Goal: Check status: Check status

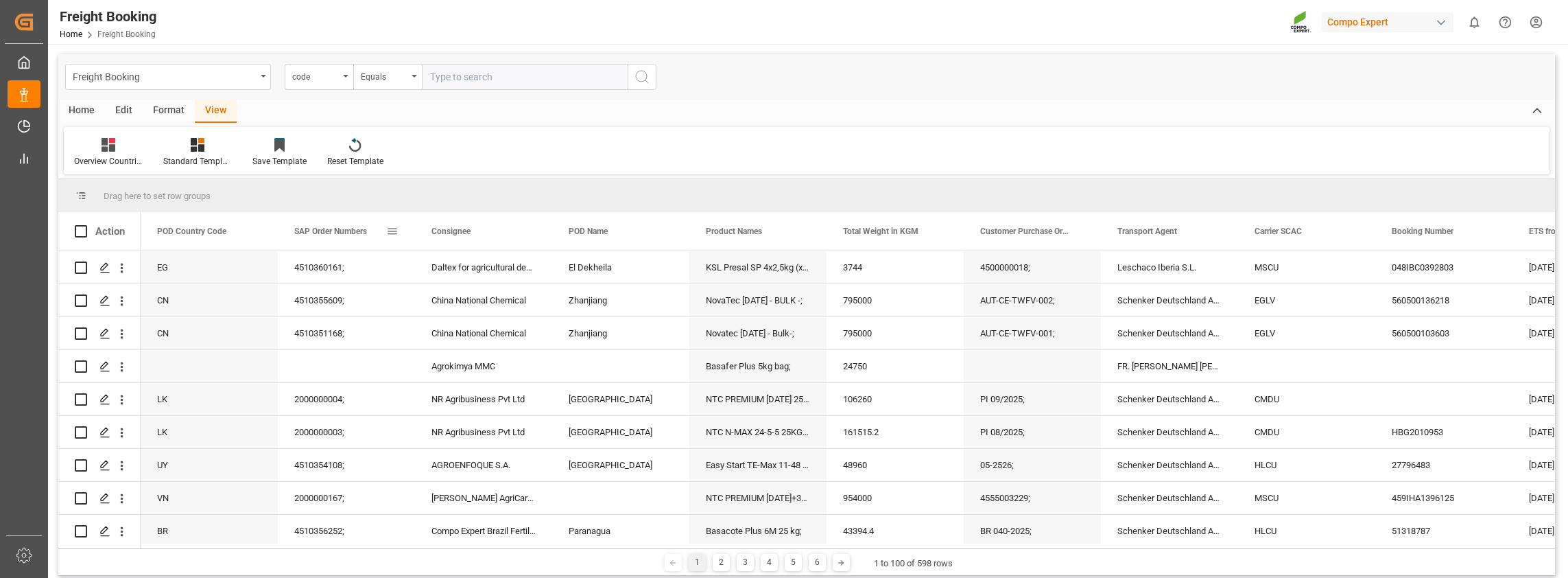
click at [391, 229] on span at bounding box center [392, 230] width 12 height 12
click at [420, 267] on div "Equals" at bounding box center [449, 271] width 115 height 10
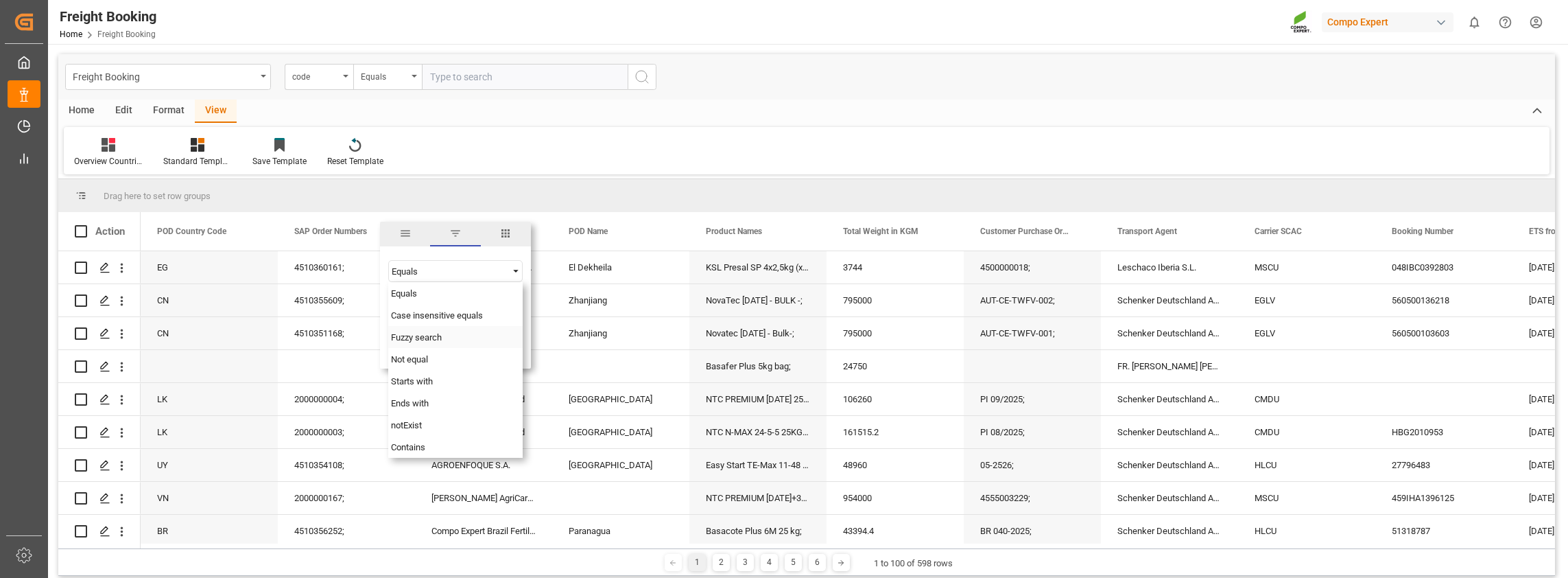
click at [426, 338] on span "Fuzzy search" at bounding box center [416, 337] width 50 height 10
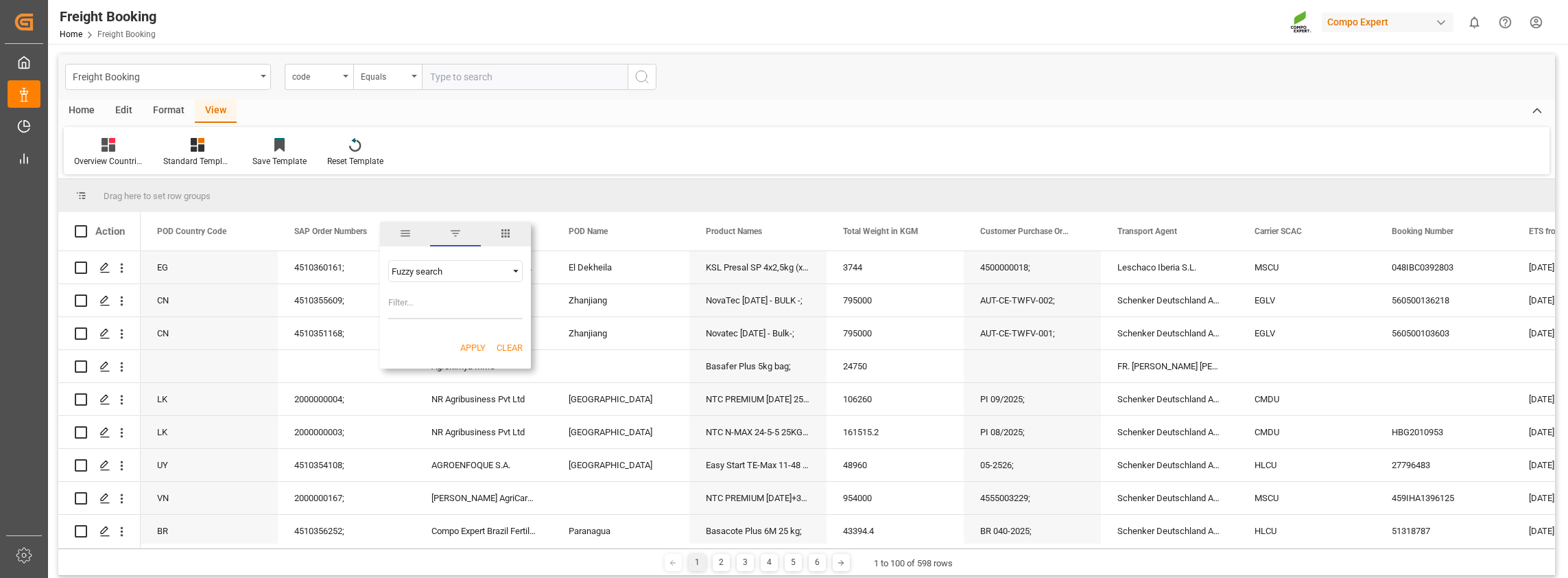
click at [425, 303] on input "Filter Value" at bounding box center [455, 305] width 134 height 28
paste input "2000000011"
type input "2000000011"
click at [463, 346] on button "Apply" at bounding box center [473, 348] width 26 height 13
